Goal: Information Seeking & Learning: Learn about a topic

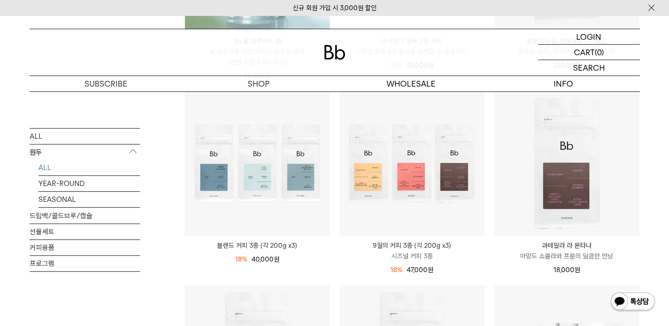
scroll to position [290, 0]
click at [573, 249] on p "과테말라 라 몬타냐" at bounding box center [566, 246] width 145 height 11
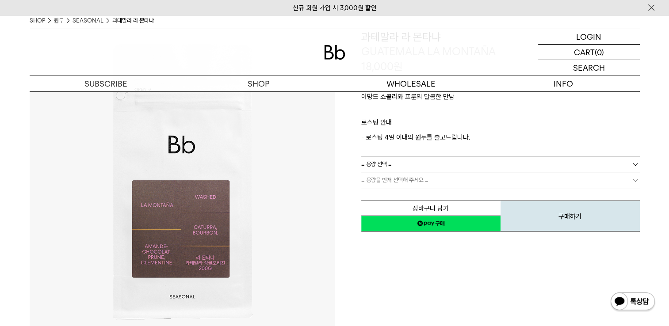
scroll to position [79, 0]
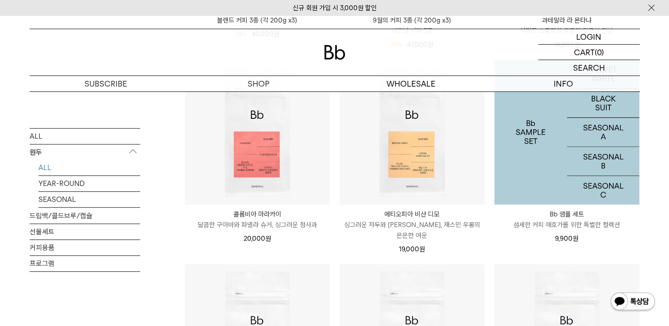
scroll to position [517, 0]
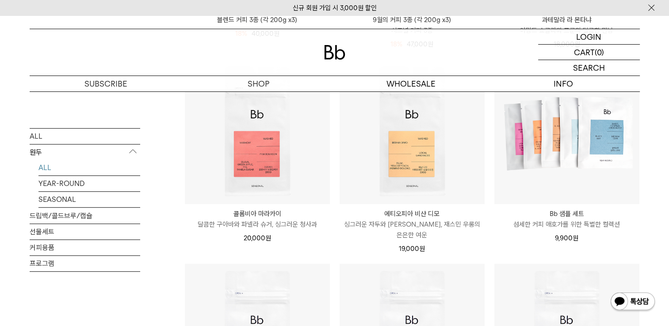
click at [410, 214] on p "에티오피아 비샨 디모" at bounding box center [411, 214] width 145 height 11
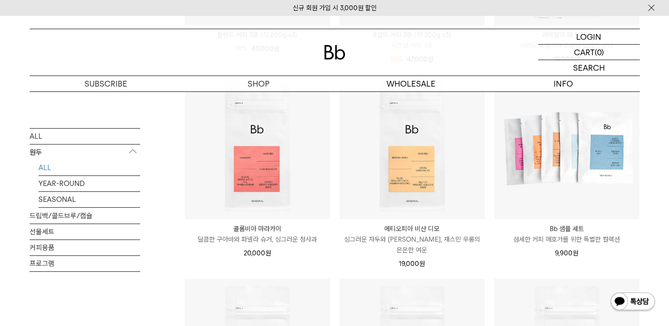
scroll to position [517, 0]
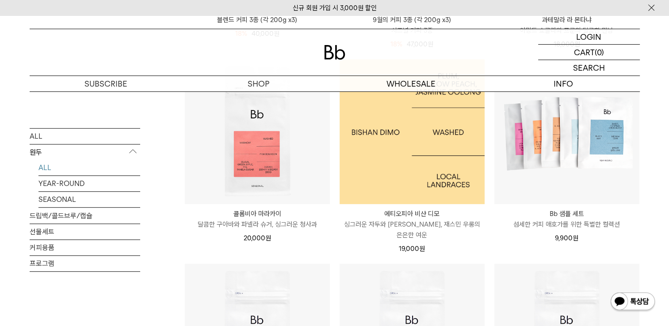
click at [406, 164] on img at bounding box center [411, 131] width 145 height 145
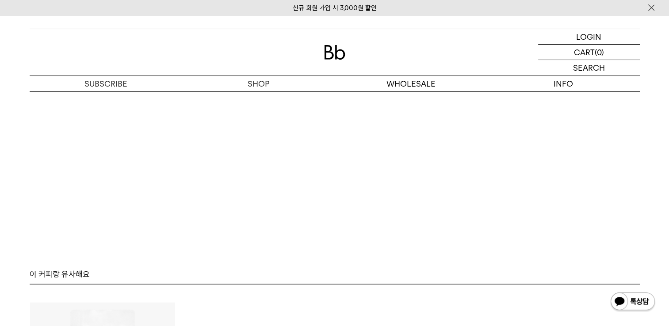
scroll to position [2272, 0]
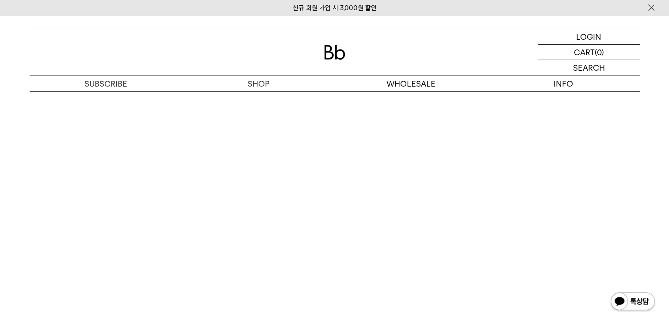
scroll to position [2108, 0]
